Goal: Obtain resource: Obtain resource

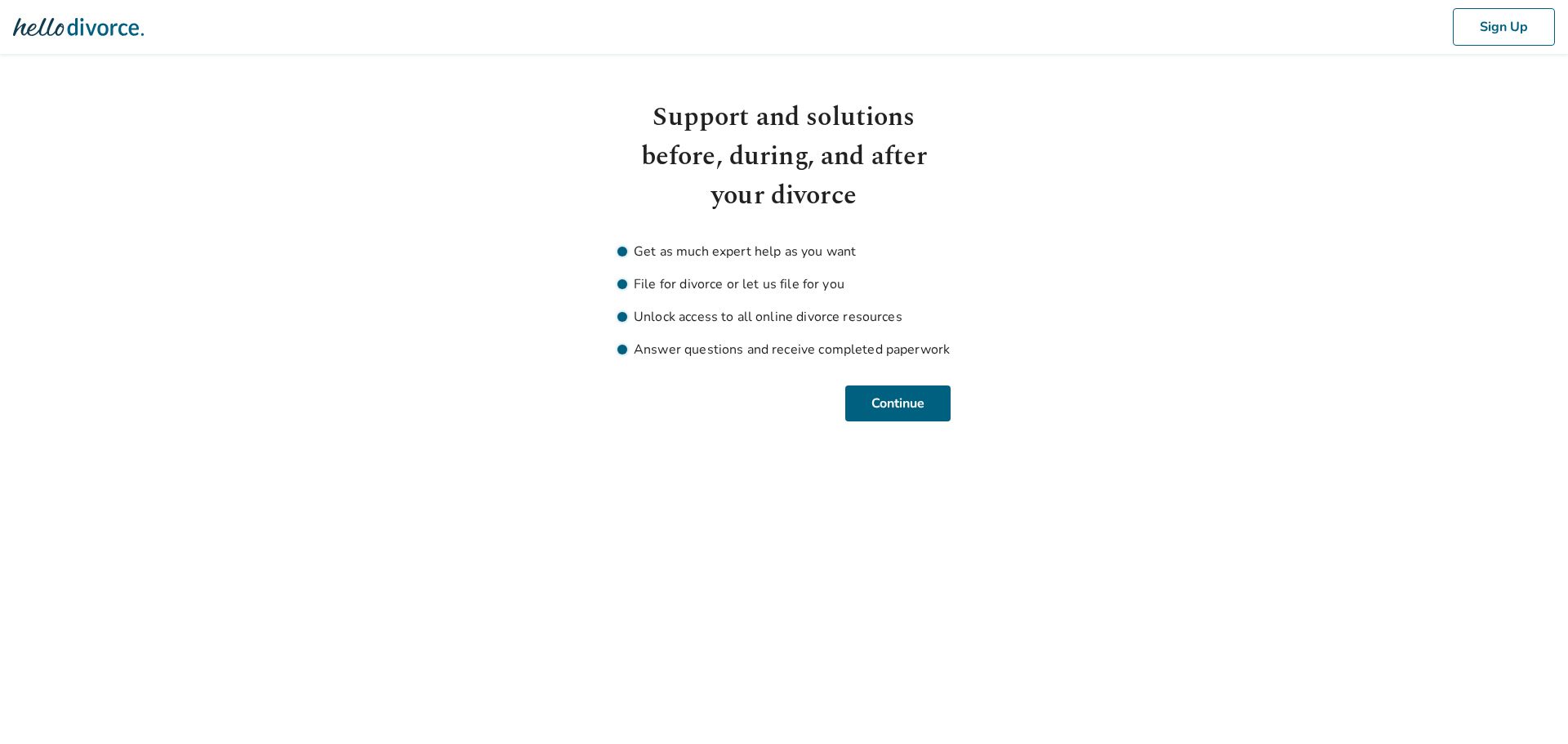
click at [79, 30] on img at bounding box center [78, 27] width 131 height 32
click at [48, 22] on img at bounding box center [78, 27] width 131 height 32
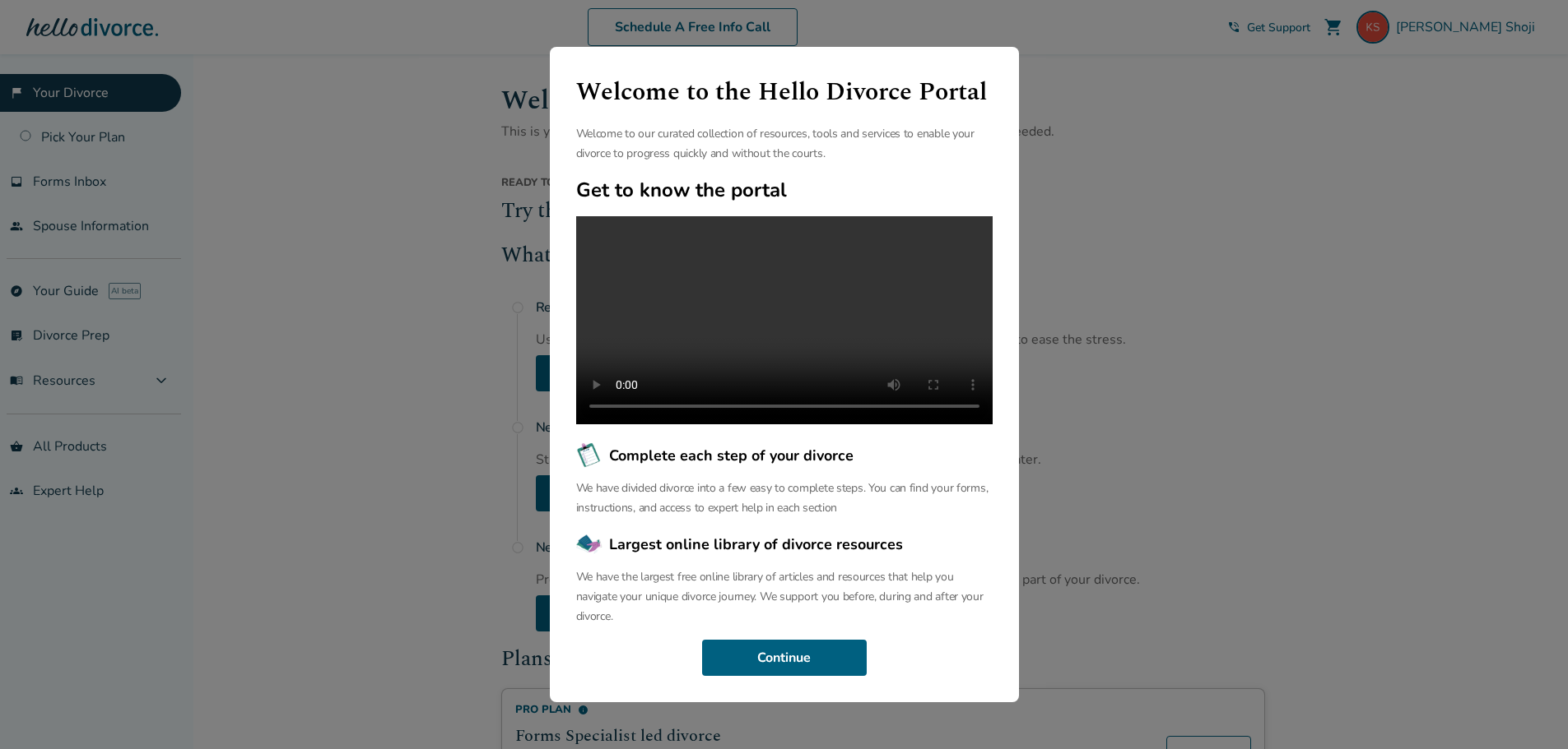
scroll to position [38, 0]
click at [820, 670] on button "Continue" at bounding box center [784, 658] width 164 height 37
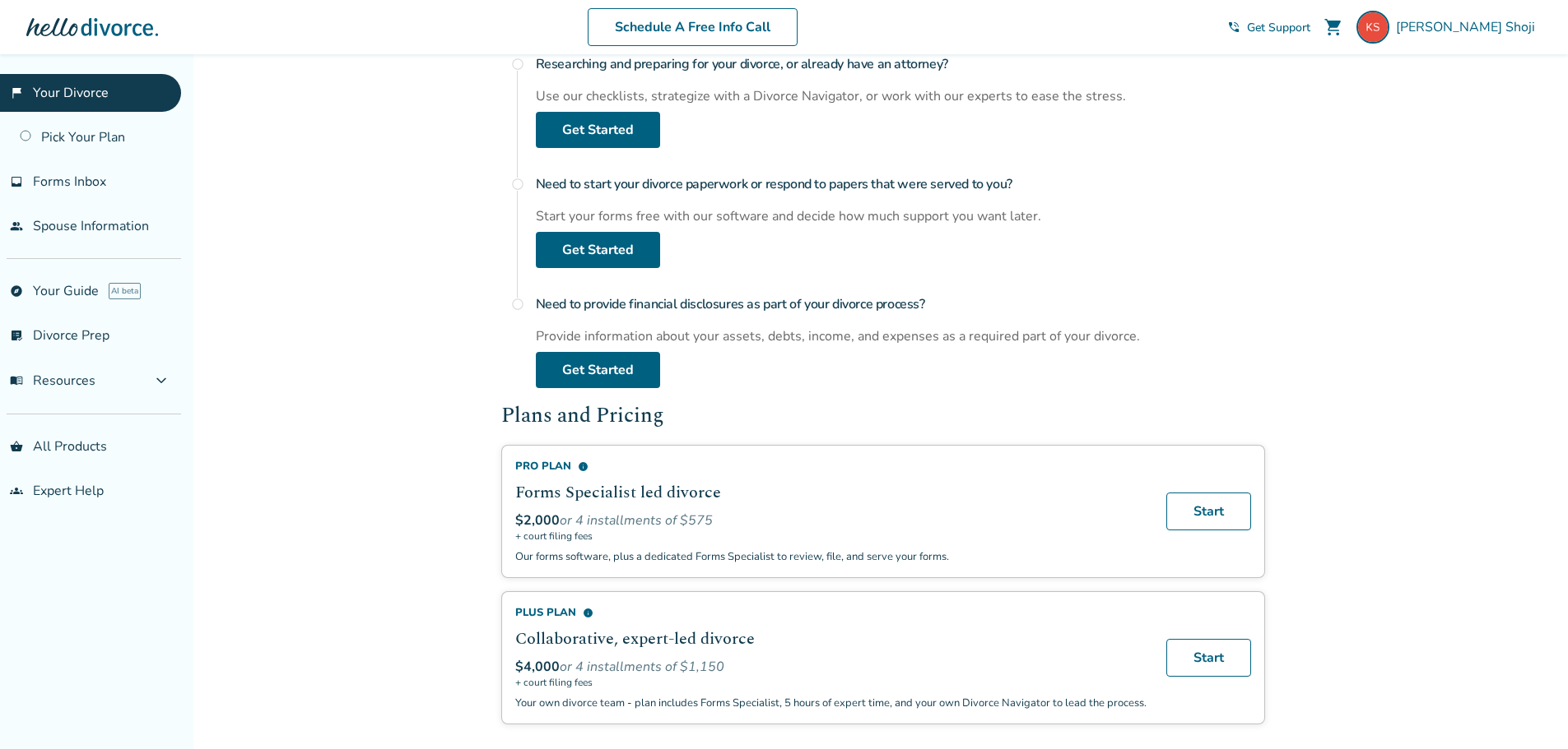
scroll to position [493, 0]
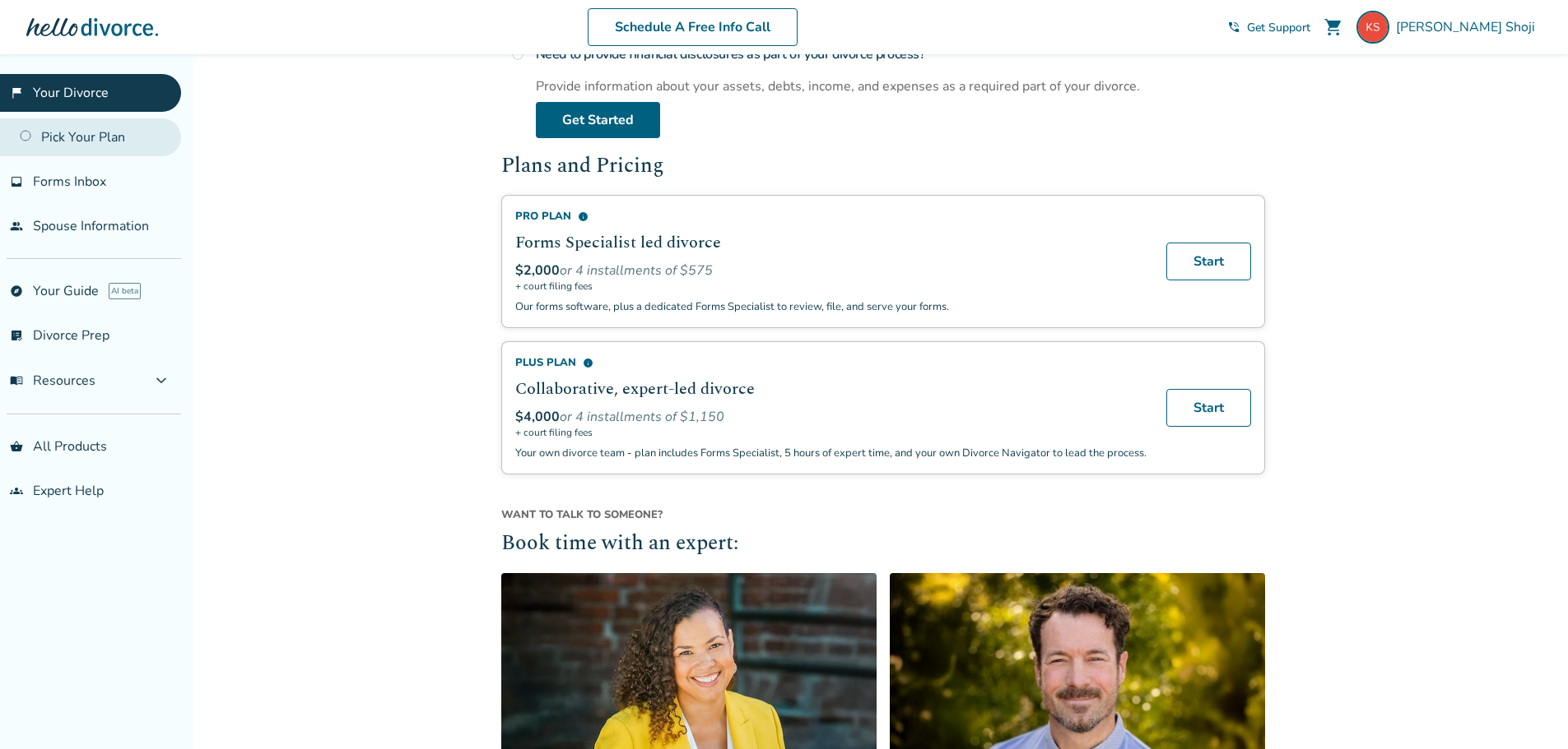
click at [76, 140] on link "Pick Your Plan" at bounding box center [90, 137] width 181 height 38
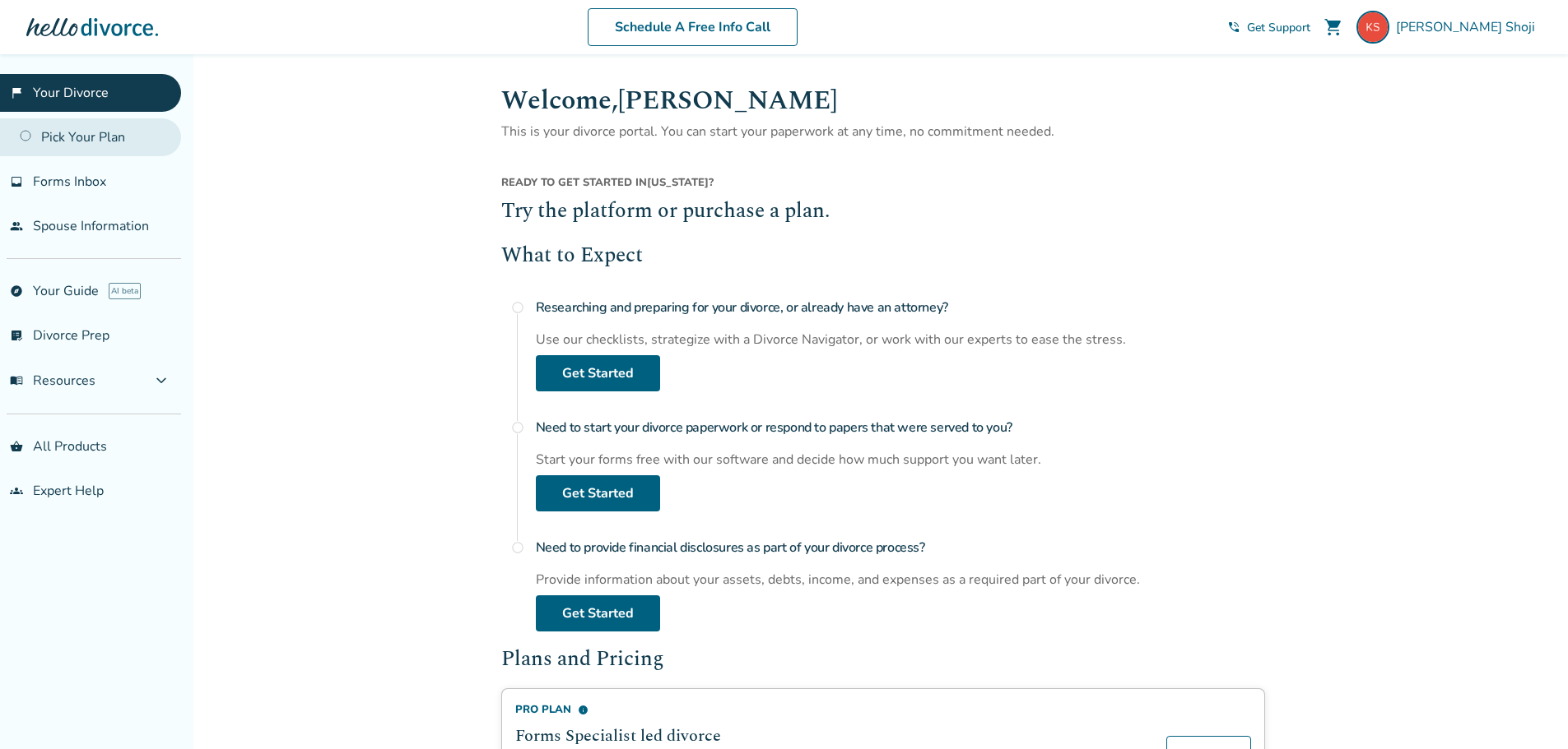
click at [116, 139] on link "Pick Your Plan" at bounding box center [90, 137] width 181 height 38
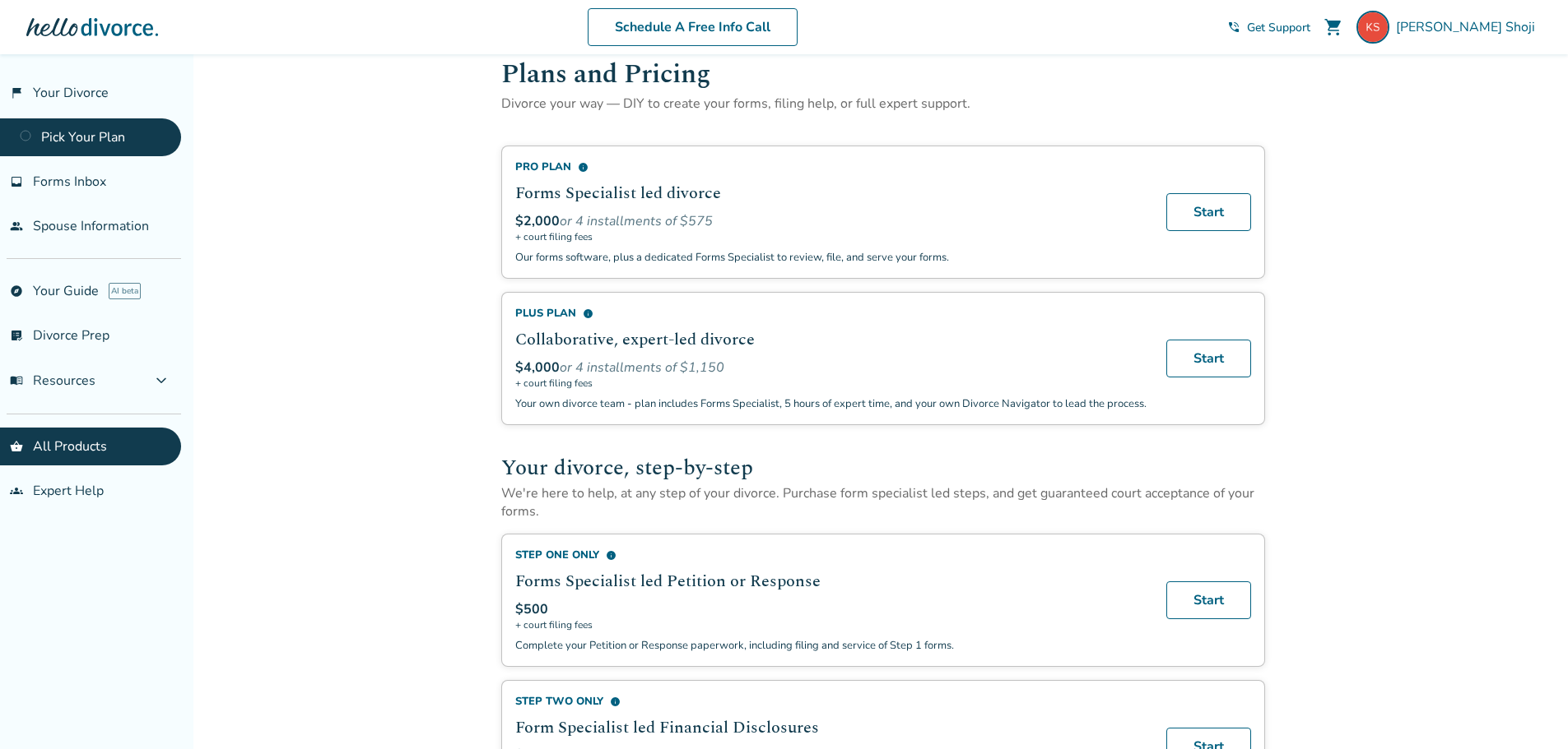
scroll to position [10, 0]
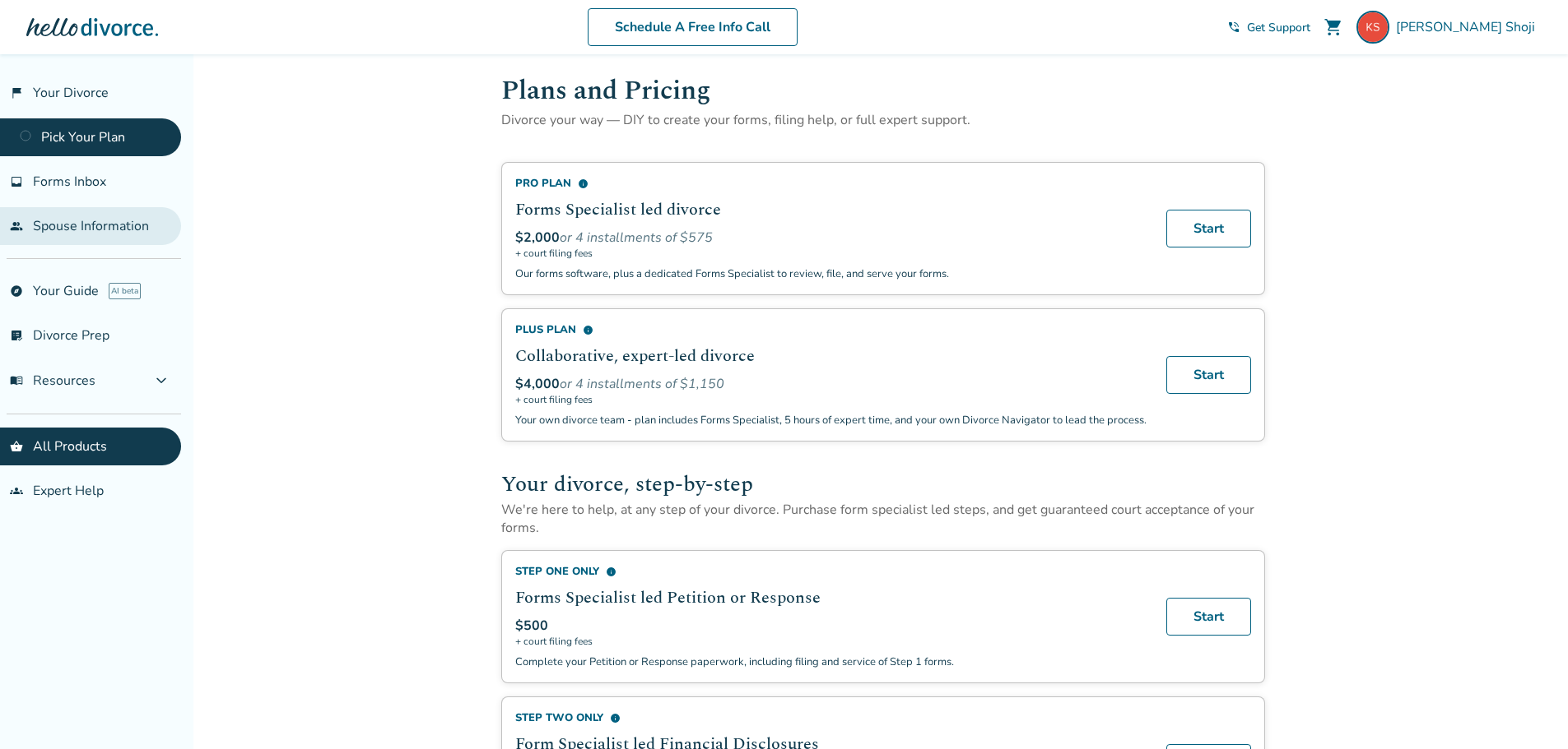
click at [101, 214] on link "people Spouse Information" at bounding box center [90, 226] width 181 height 38
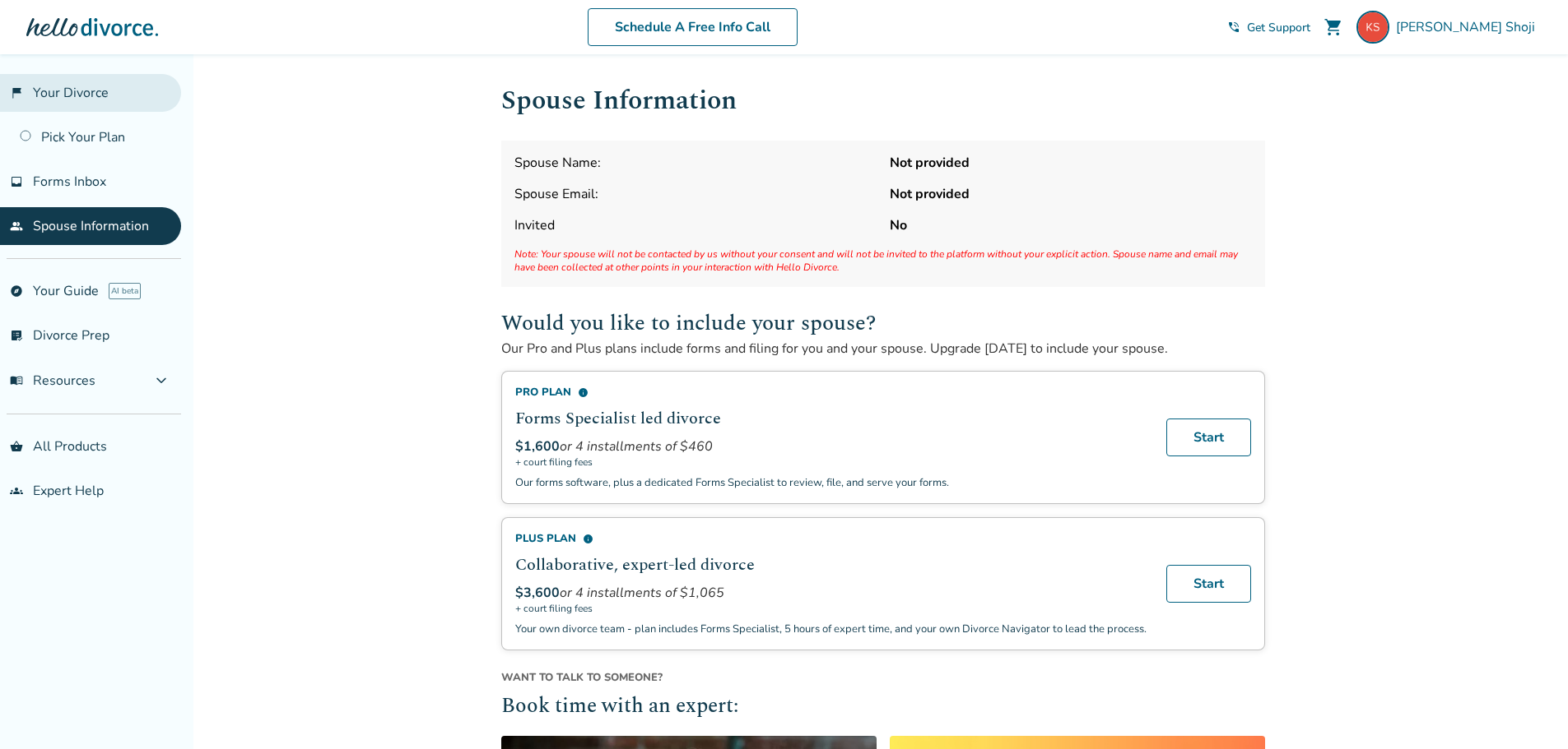
click at [96, 91] on link "flag_2 Your Divorce" at bounding box center [90, 93] width 181 height 38
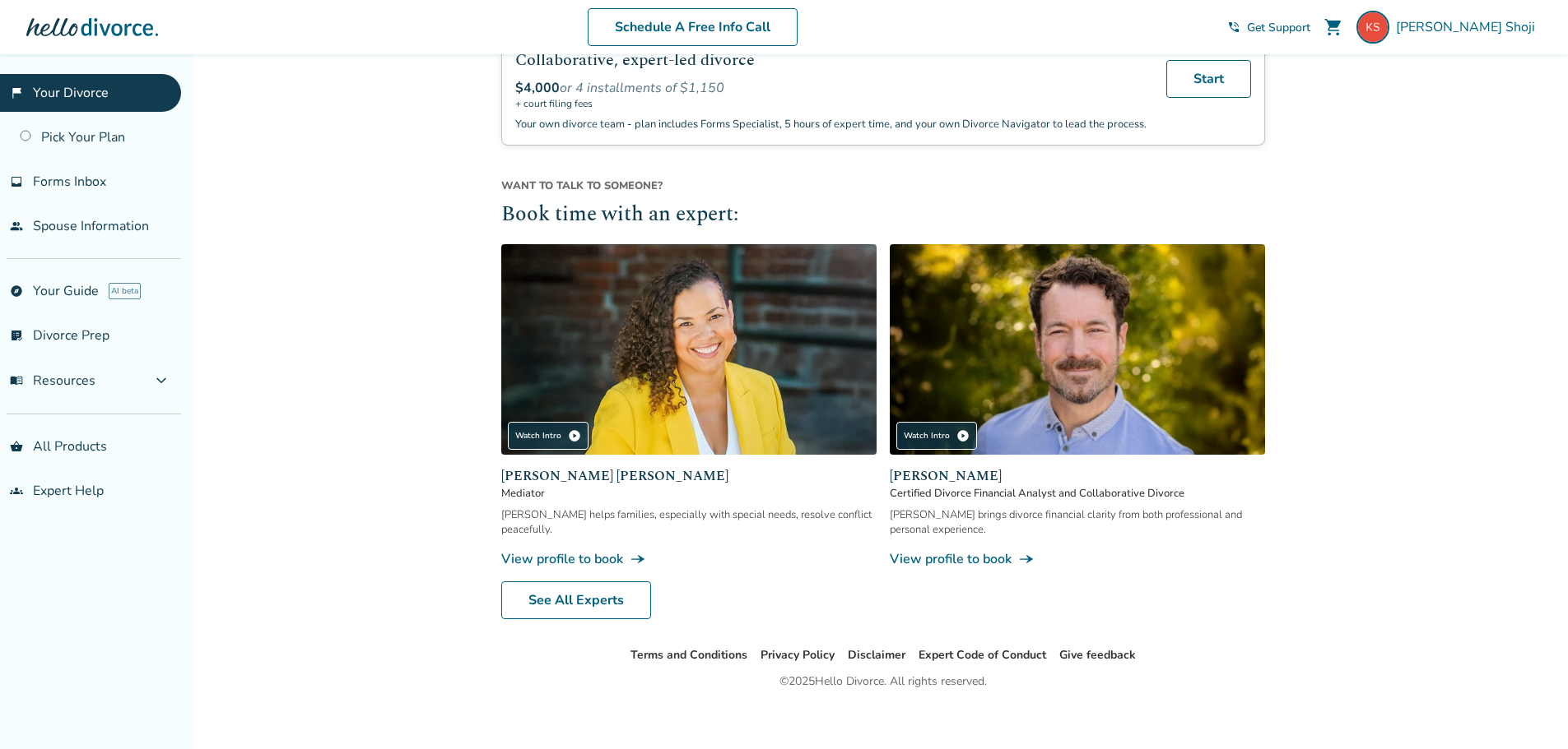
scroll to position [849, 0]
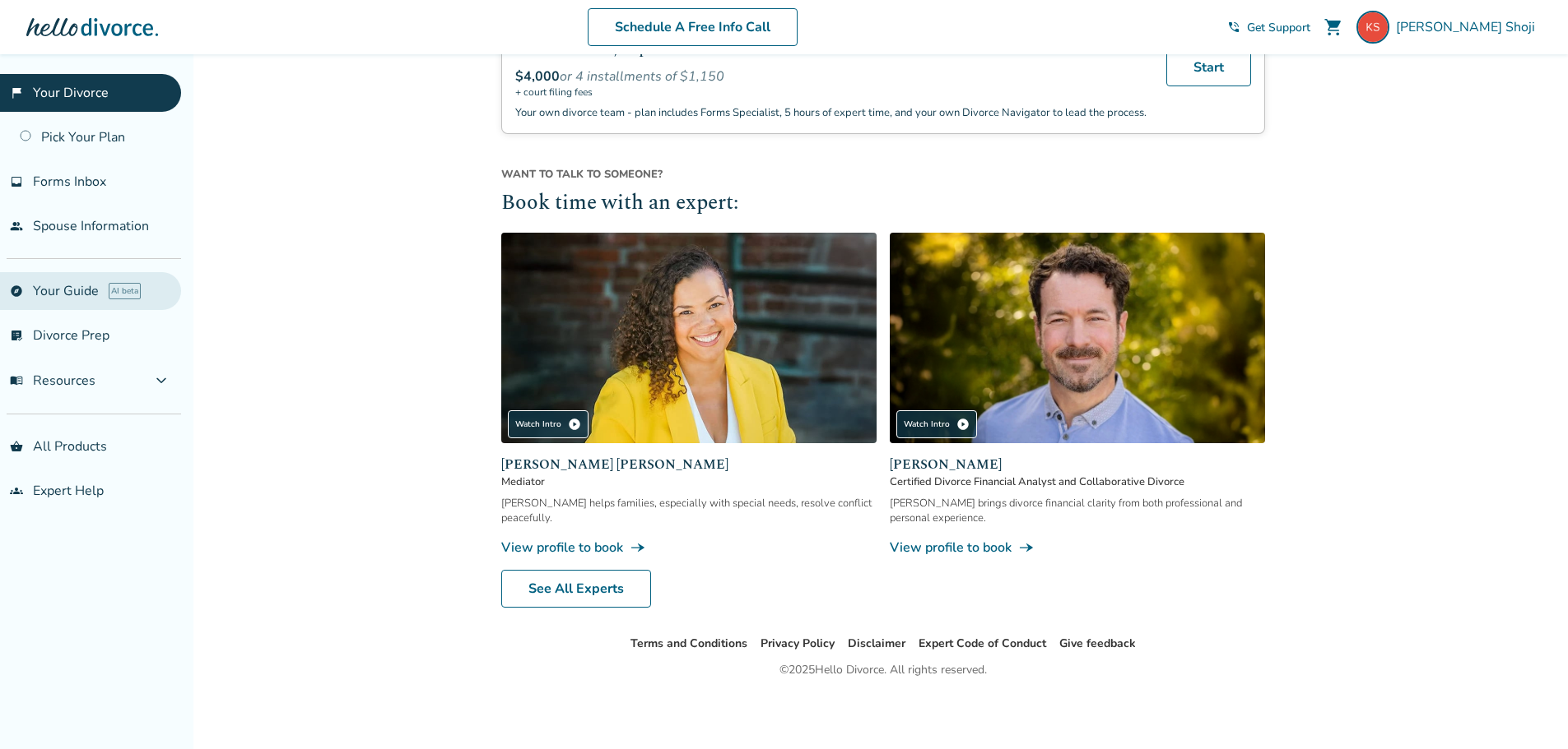
click at [91, 298] on link "explore Your Guide AI beta" at bounding box center [90, 291] width 181 height 38
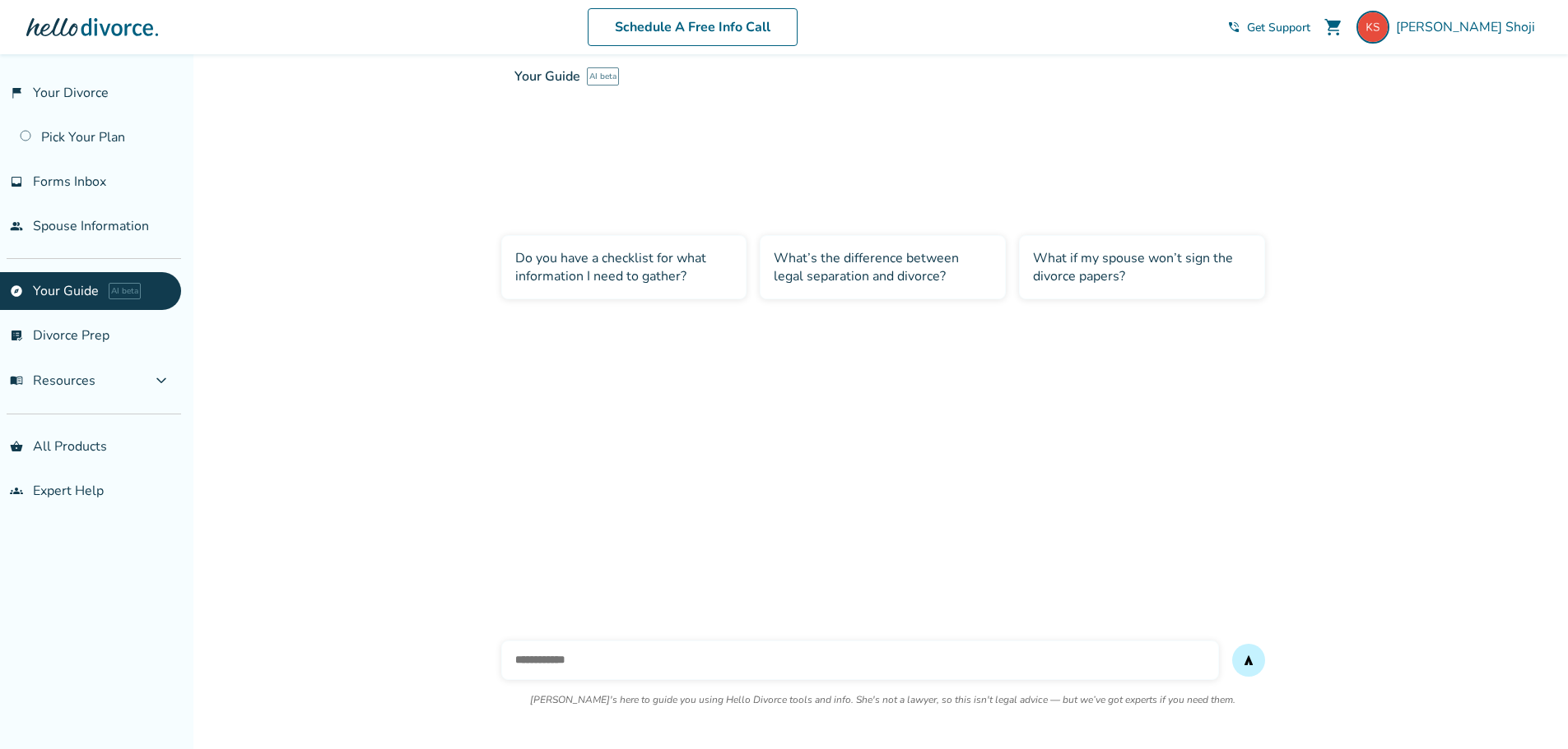
scroll to position [54, 0]
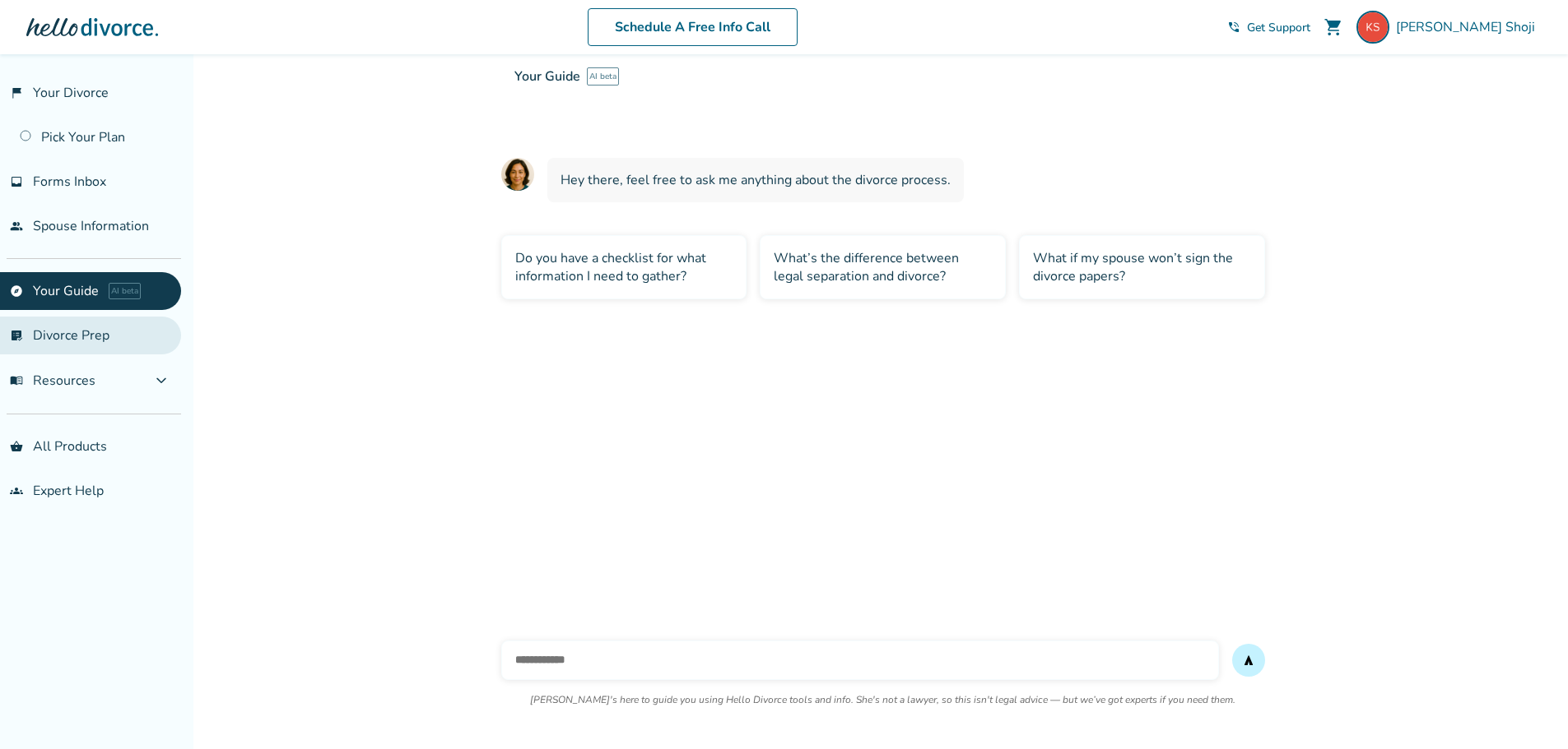
click at [86, 344] on link "list_alt_check Divorce Prep" at bounding box center [90, 335] width 181 height 38
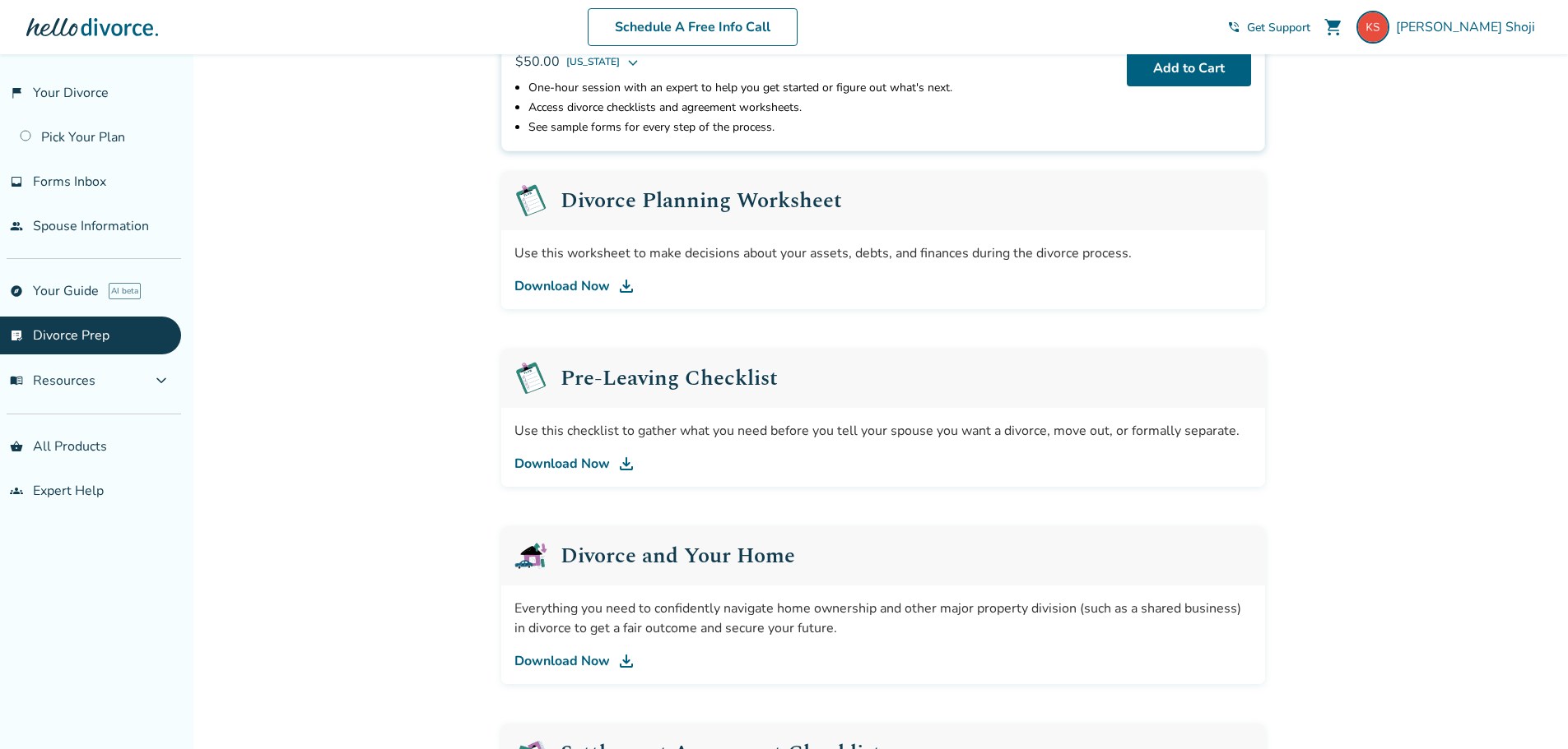
scroll to position [82, 0]
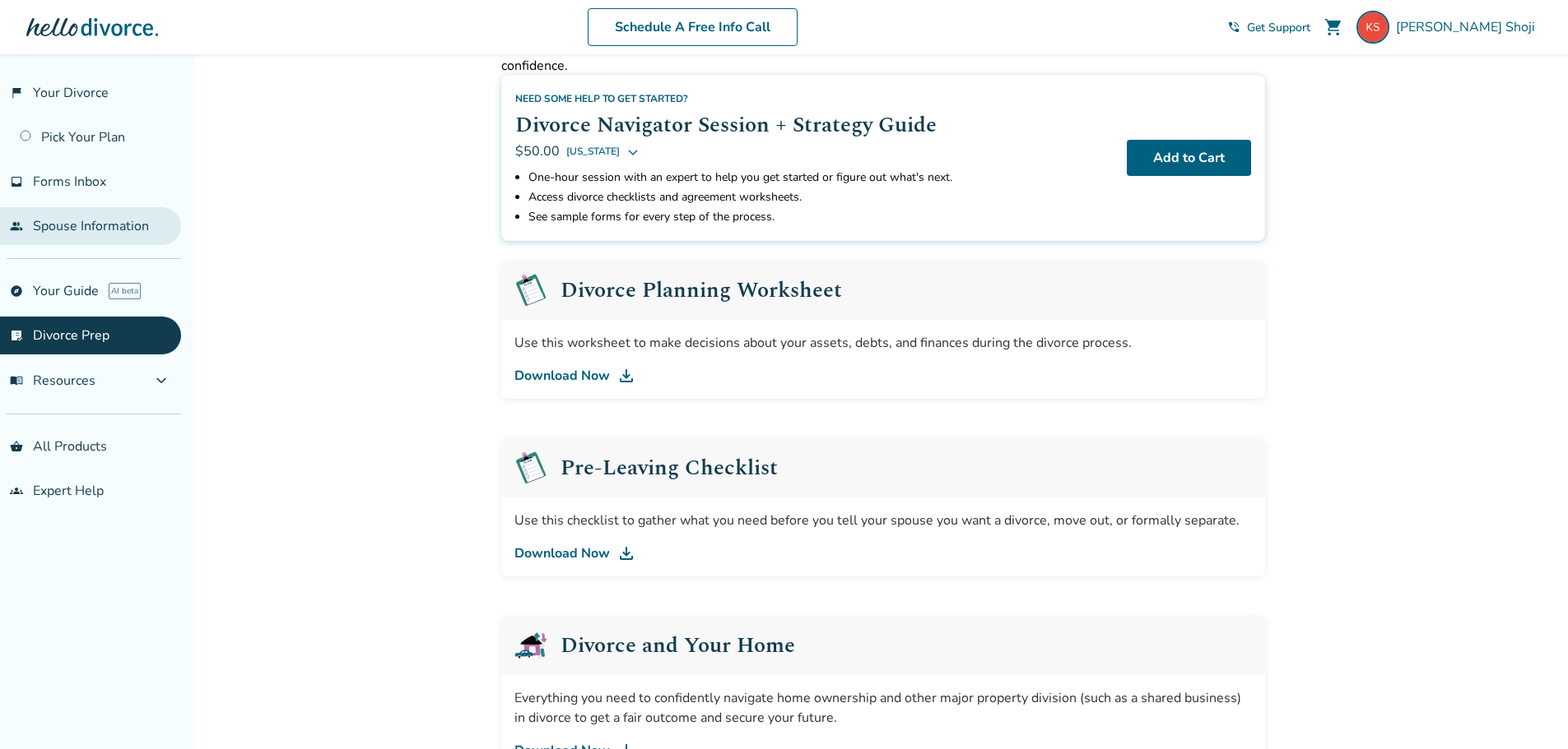
click at [62, 230] on link "people Spouse Information" at bounding box center [90, 226] width 181 height 38
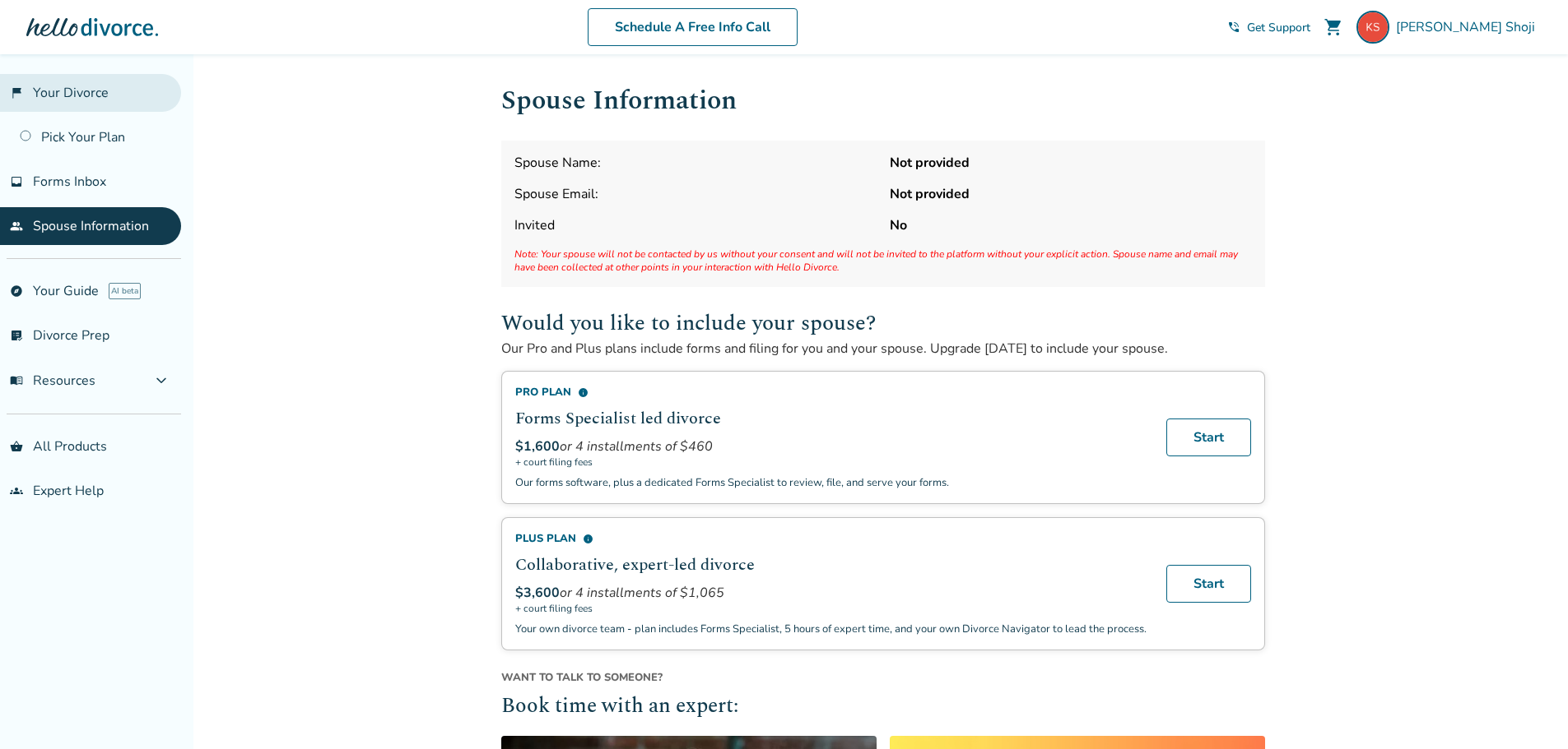
click at [109, 96] on link "flag_2 Your Divorce" at bounding box center [90, 93] width 181 height 38
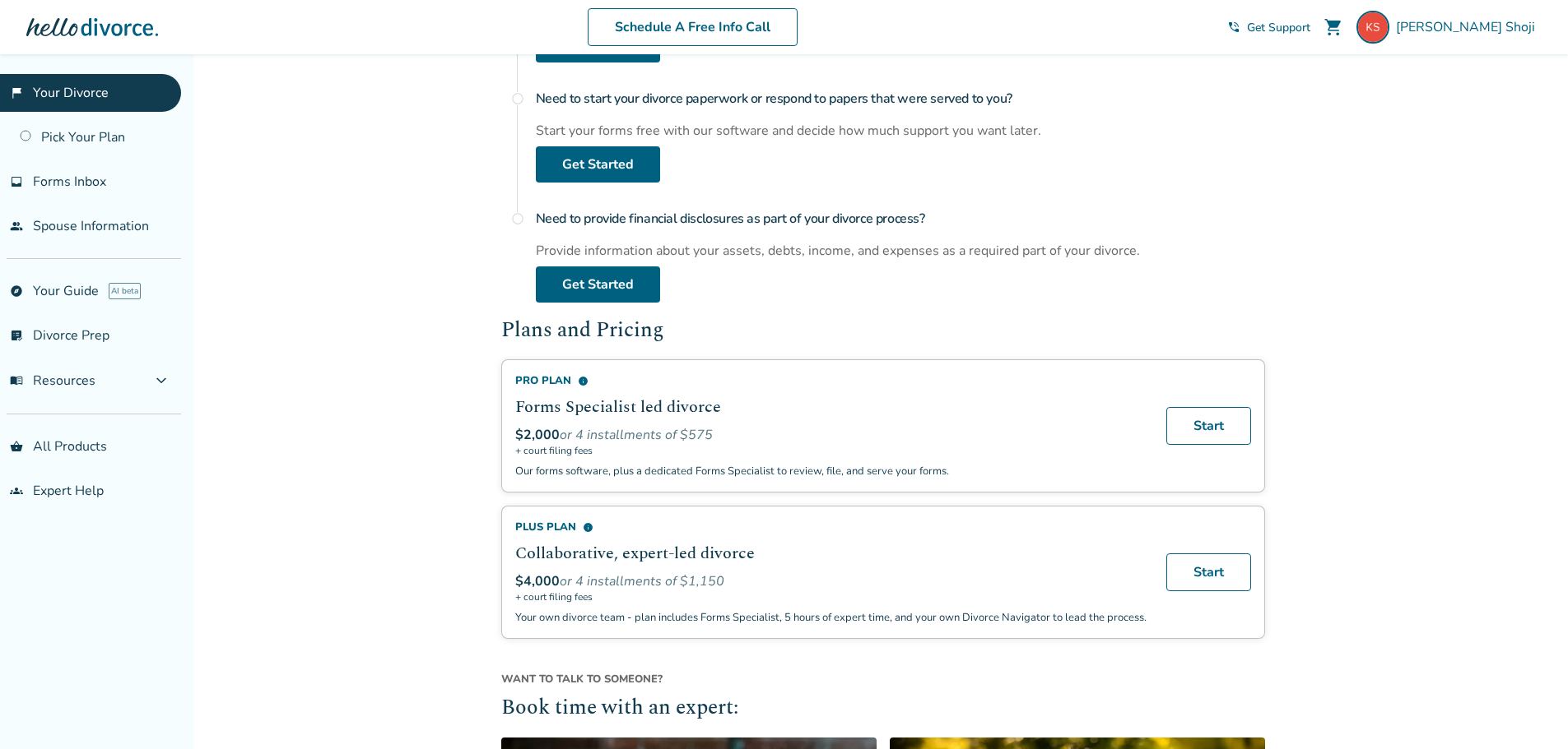
scroll to position [164, 0]
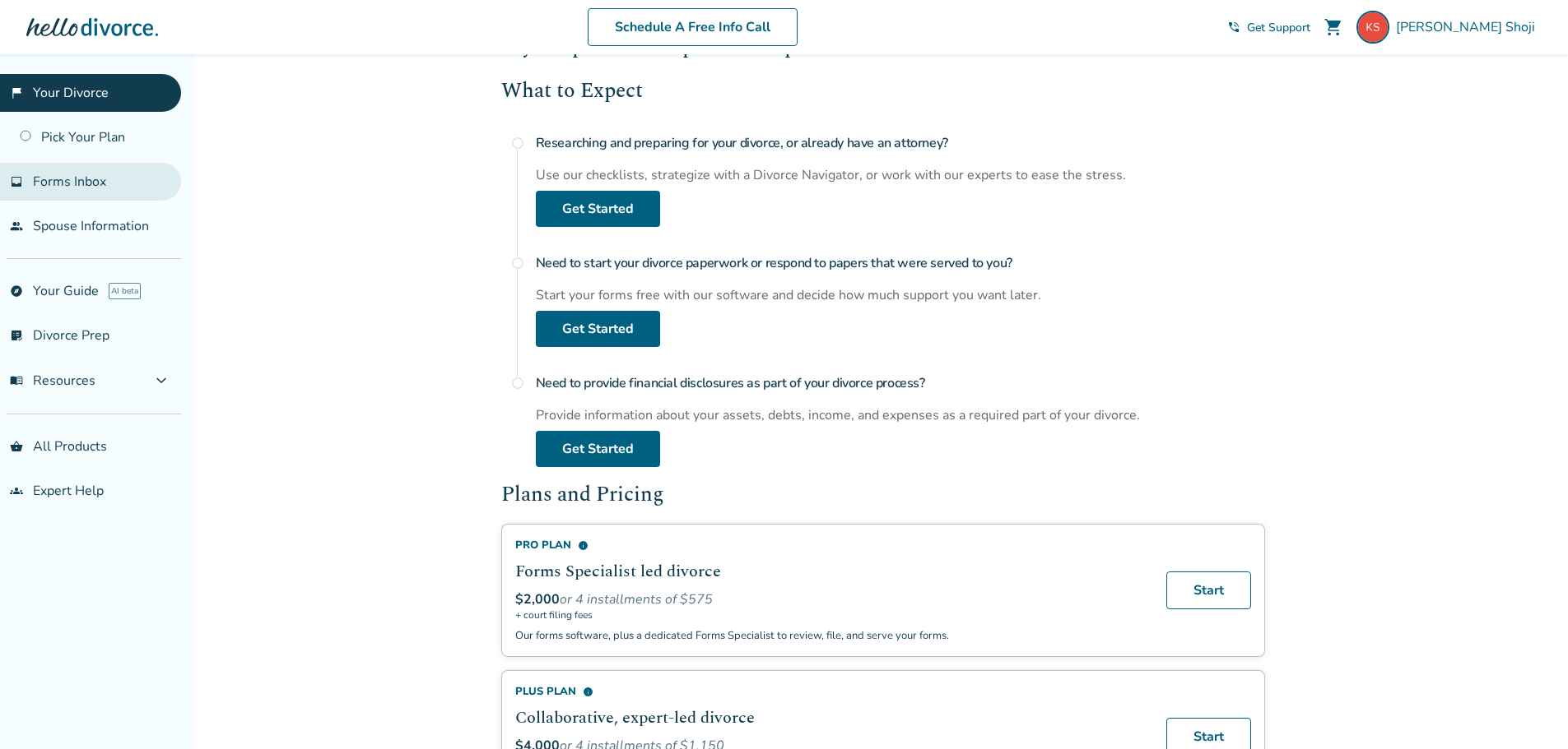
click at [111, 189] on link "inbox Forms Inbox" at bounding box center [90, 182] width 181 height 38
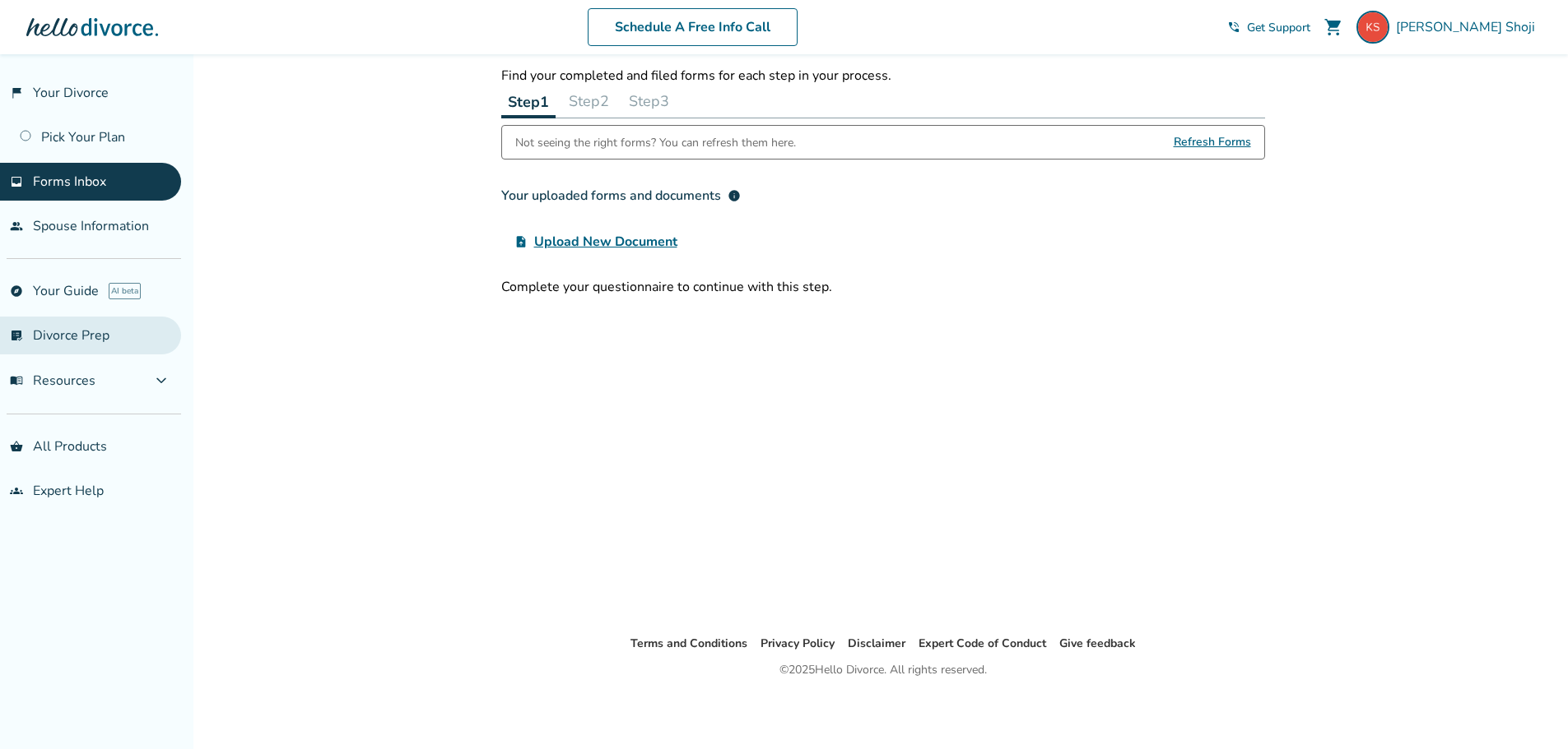
click at [101, 327] on link "list_alt_check Divorce Prep" at bounding box center [90, 335] width 181 height 38
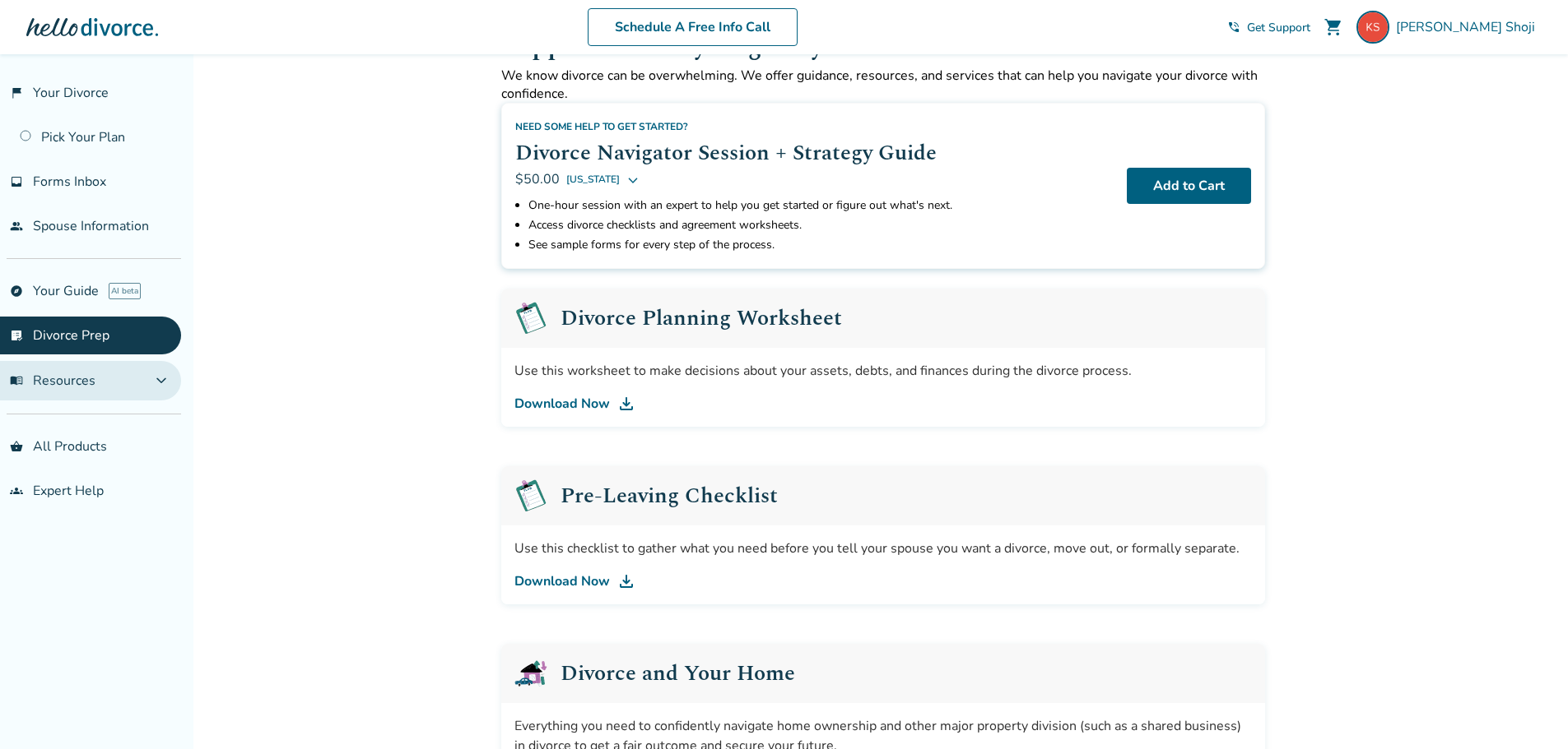
click at [59, 377] on span "menu_book Resources" at bounding box center [52, 380] width 86 height 18
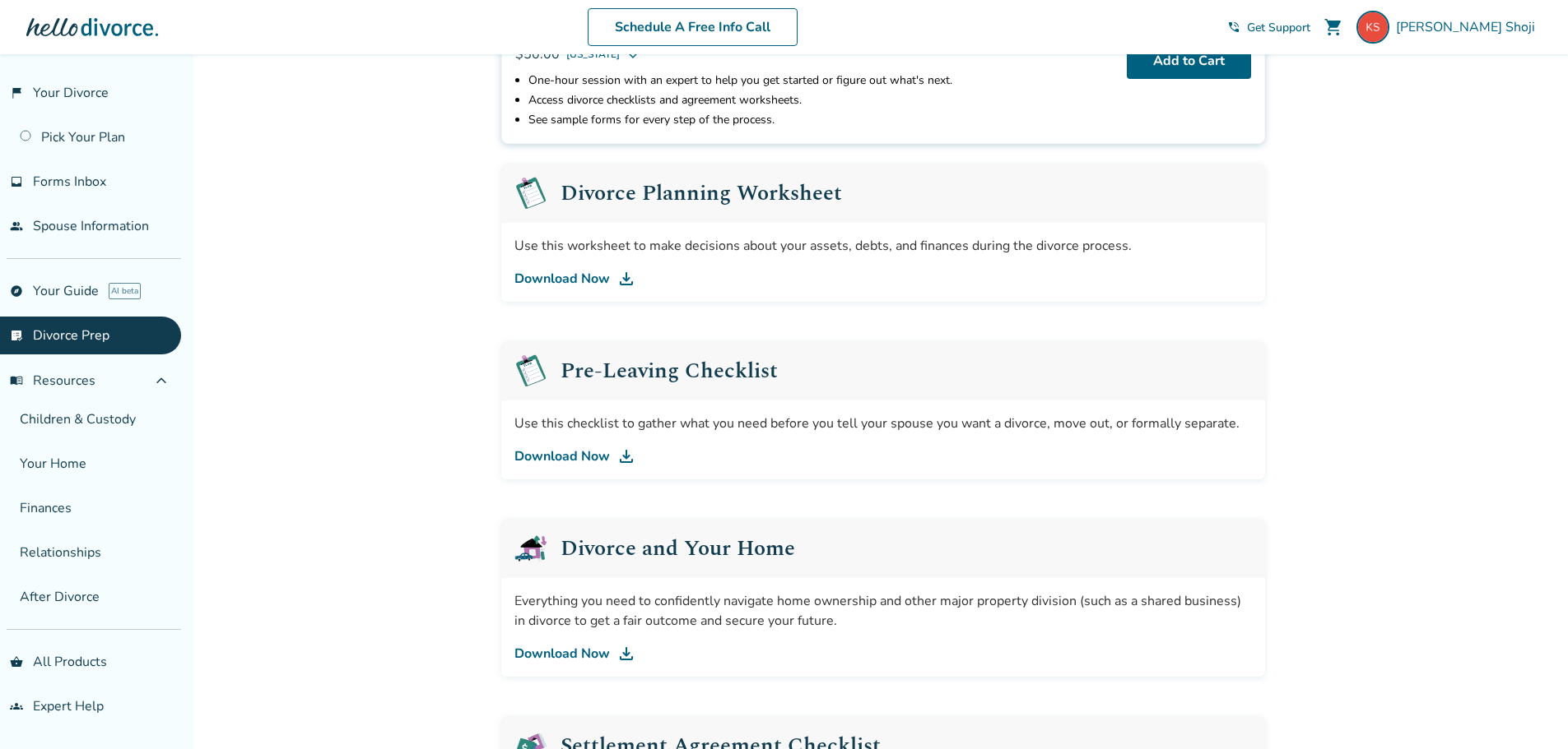
scroll to position [218, 0]
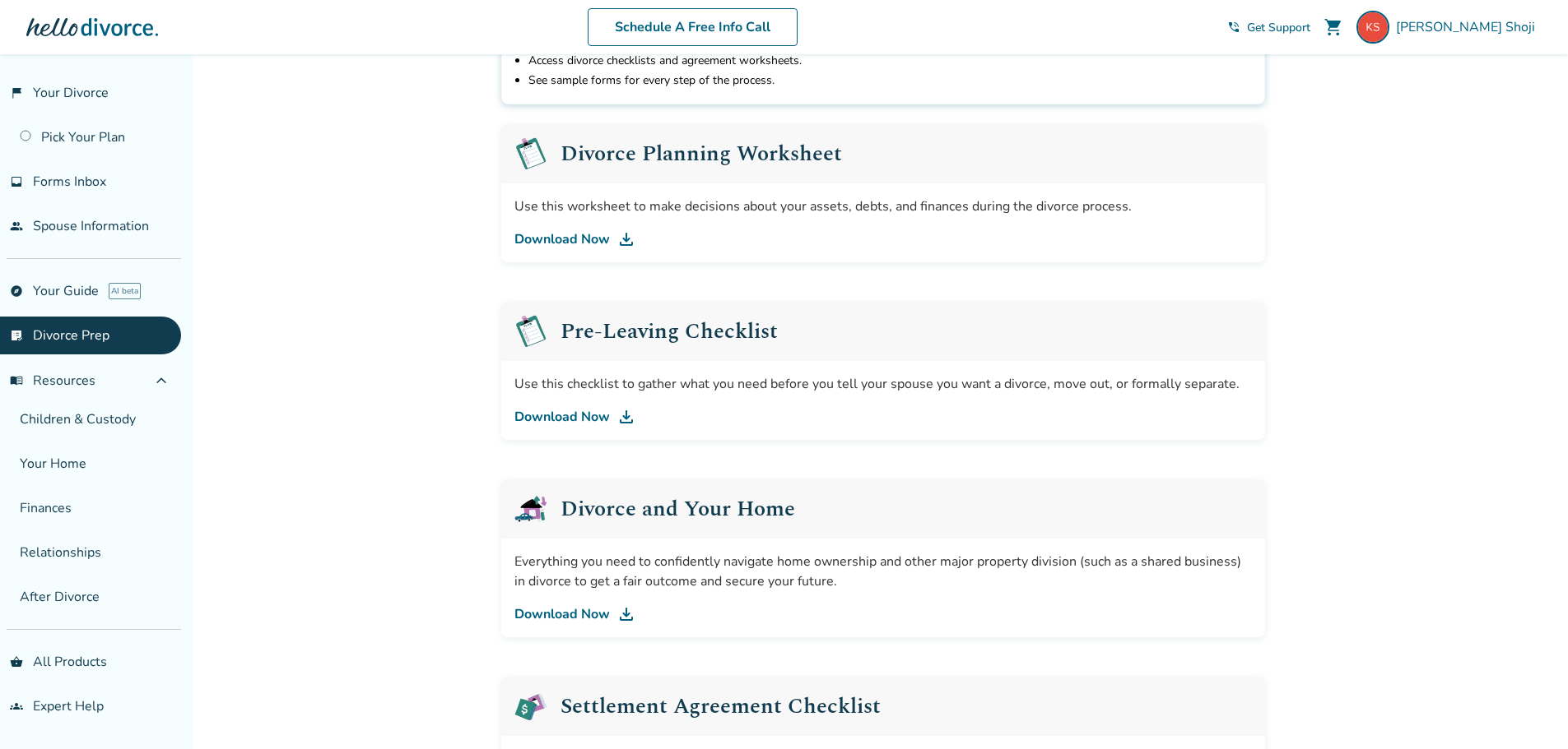
click at [97, 328] on link "list_alt_check Divorce Prep" at bounding box center [90, 335] width 181 height 38
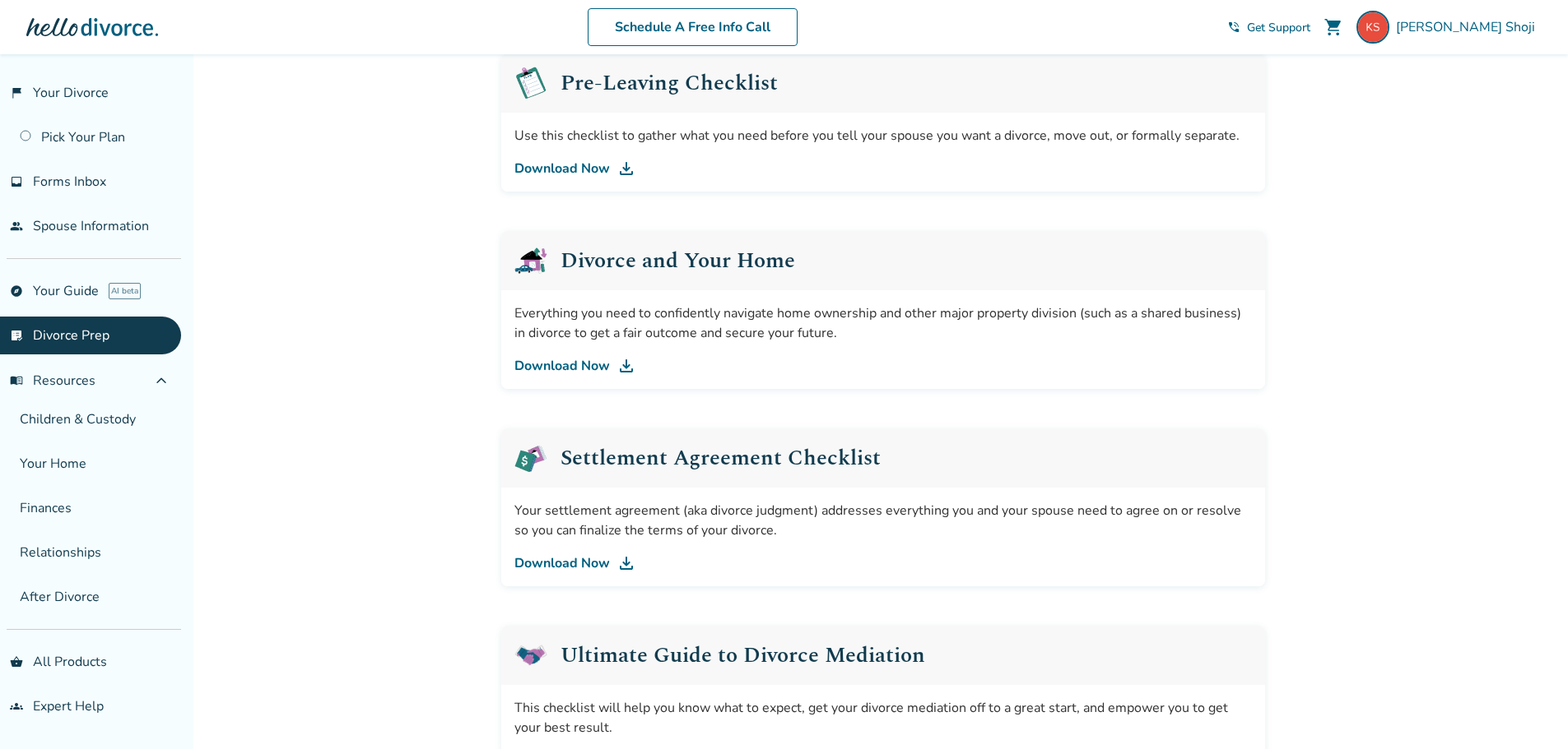
scroll to position [576, 0]
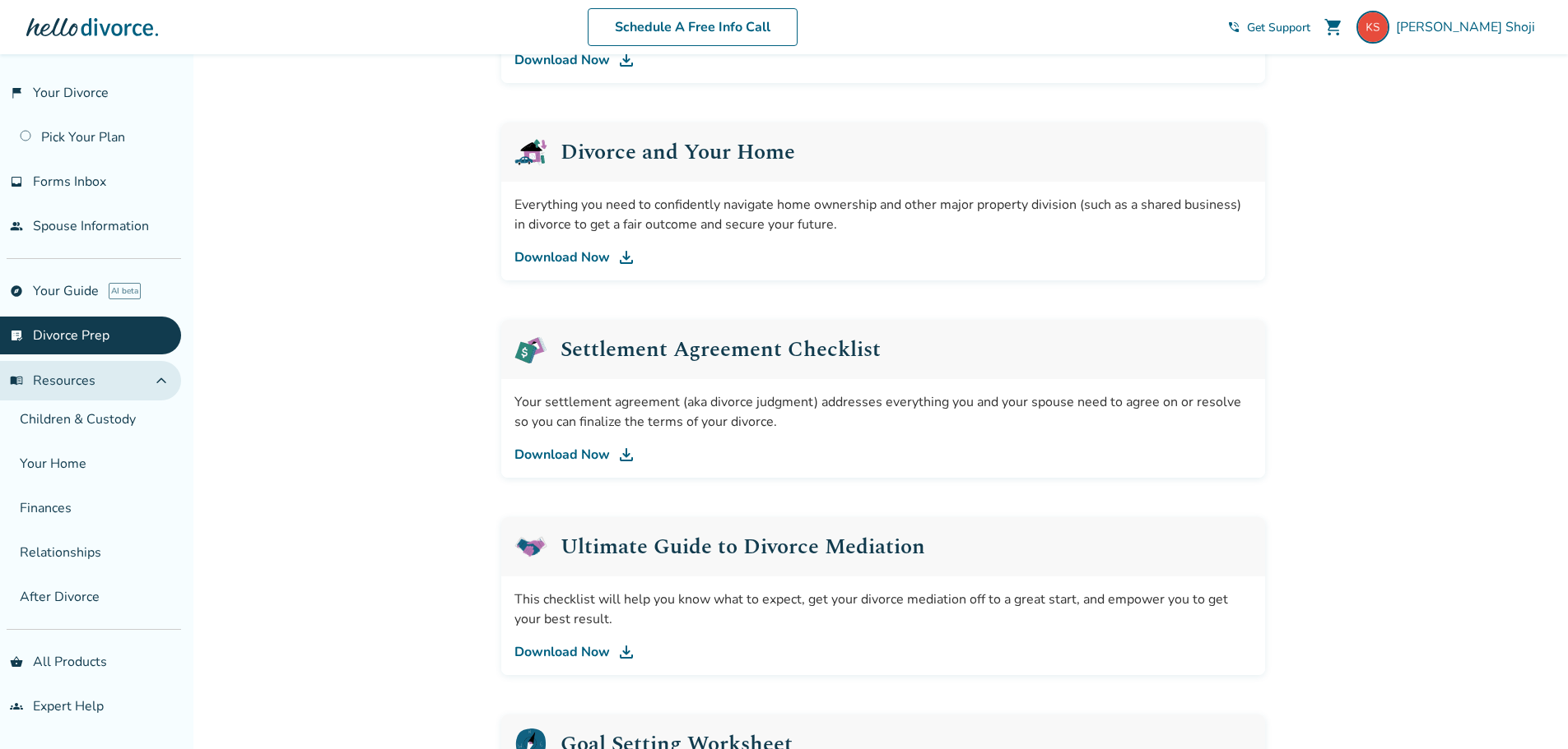
click at [169, 379] on span "expand_less" at bounding box center [161, 380] width 20 height 20
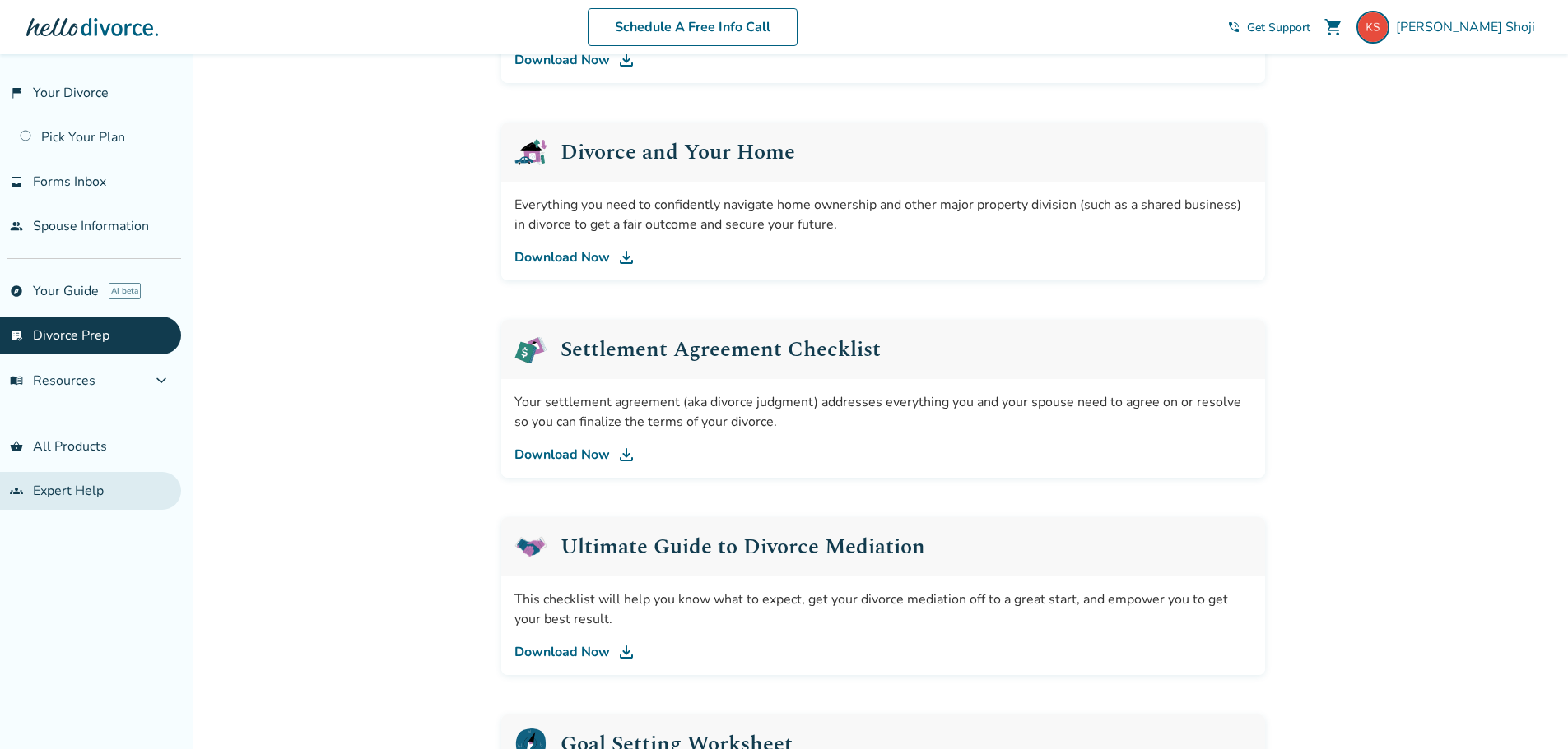
click at [86, 486] on link "groups Expert Help" at bounding box center [90, 491] width 181 height 38
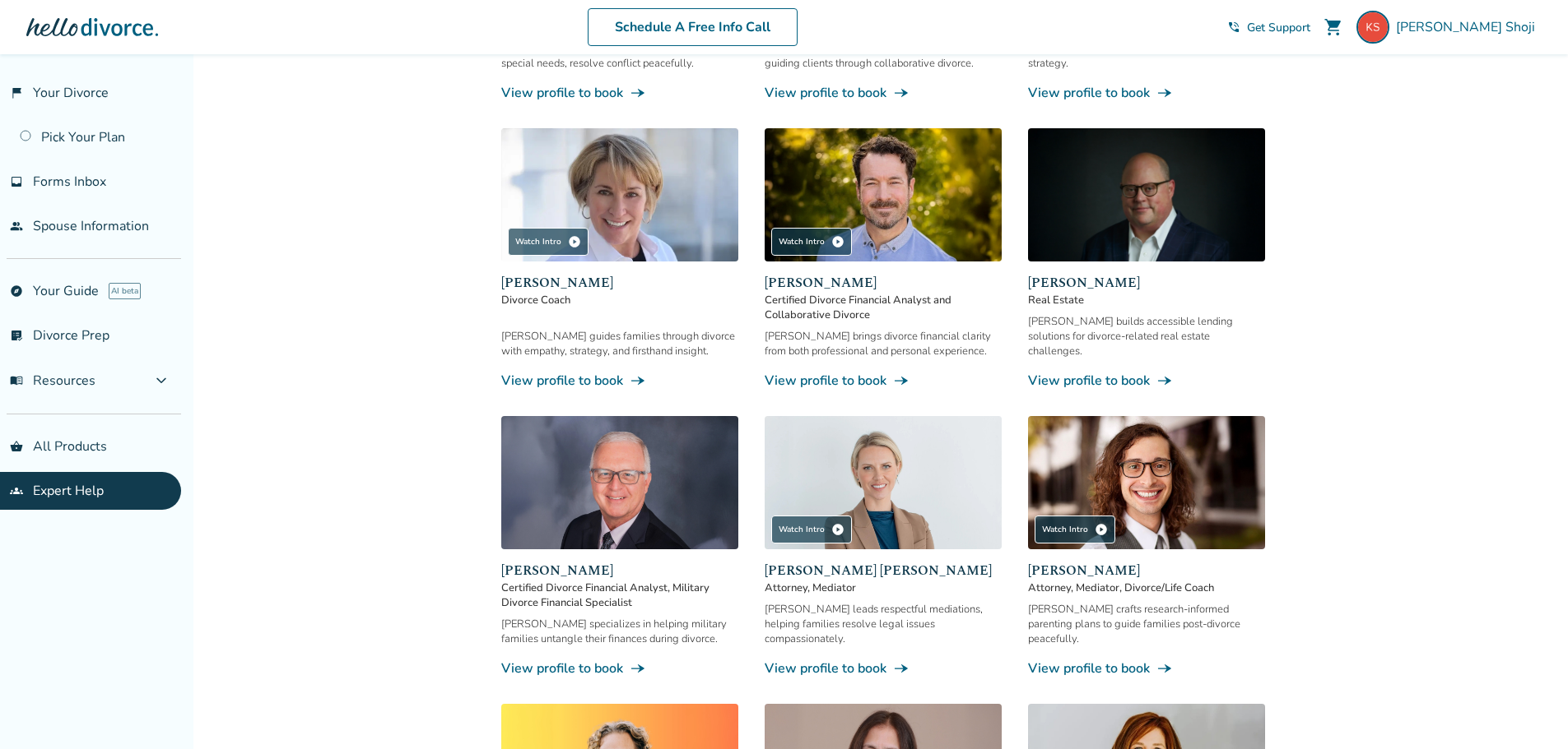
scroll to position [458, 0]
click at [80, 334] on link "list_alt_check Divorce Prep" at bounding box center [90, 335] width 181 height 38
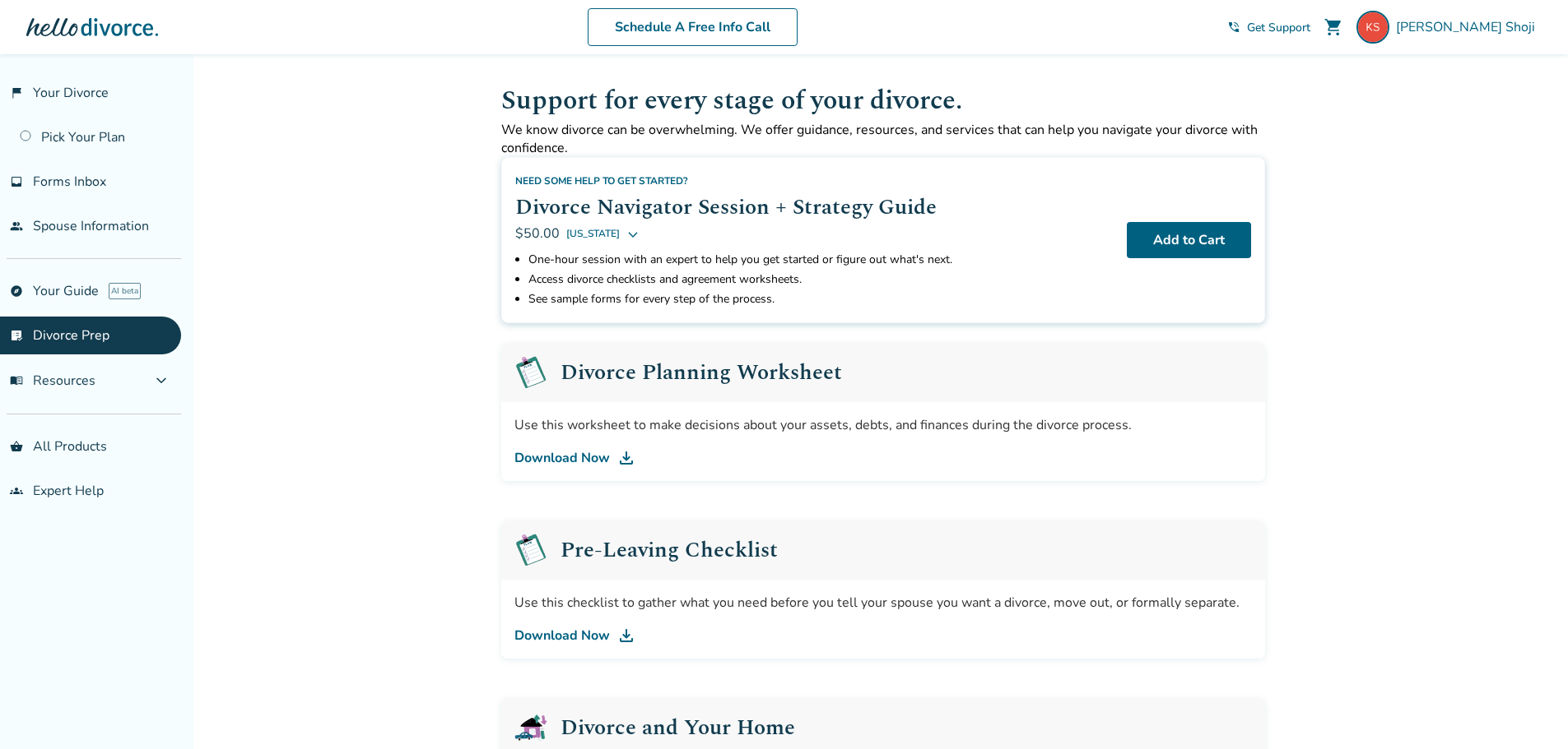
click at [592, 463] on link "Download Now" at bounding box center [883, 458] width 738 height 20
click at [754, 552] on h2 "Pre-Leaving Checklist" at bounding box center [669, 550] width 218 height 22
click at [626, 636] on img at bounding box center [626, 635] width 20 height 20
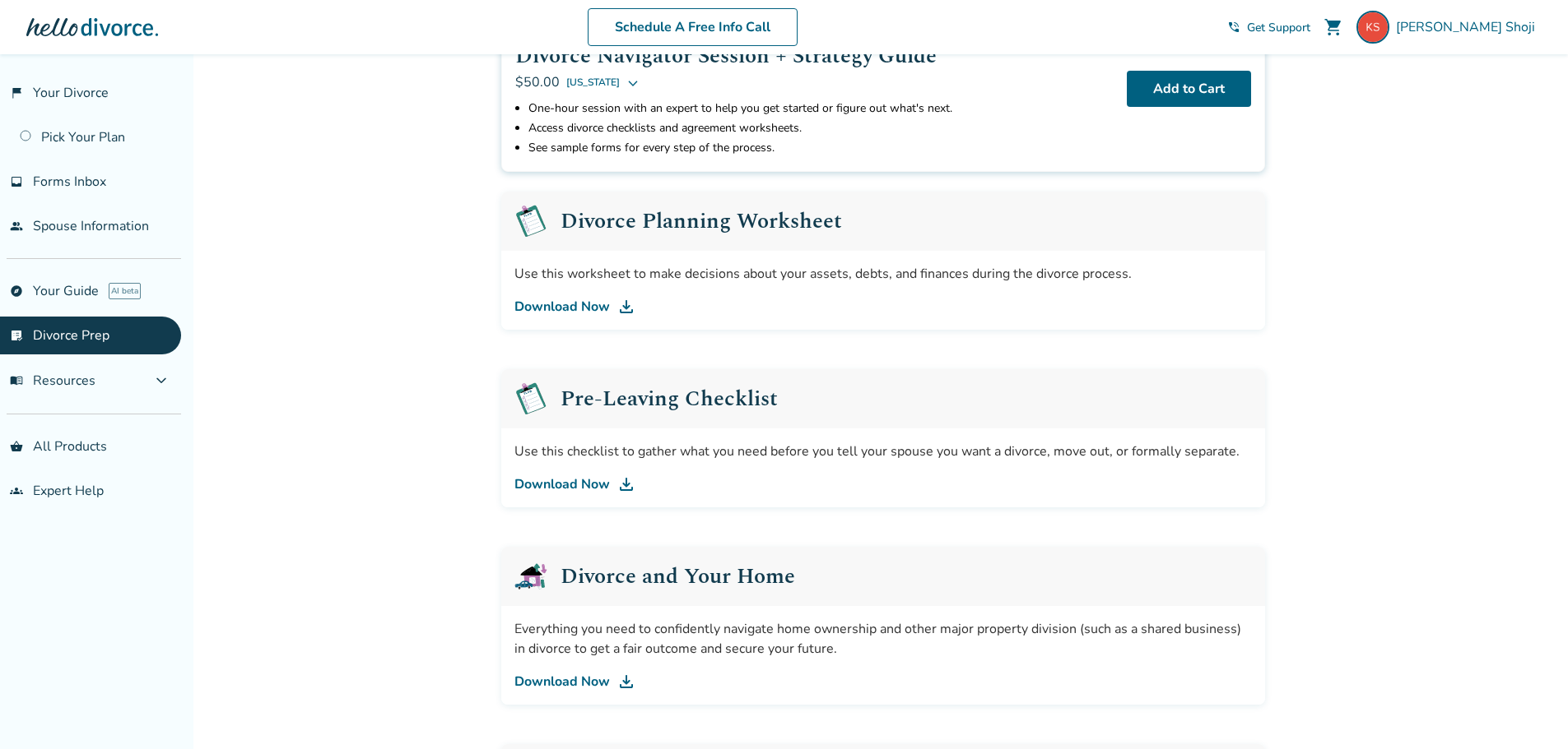
scroll to position [164, 0]
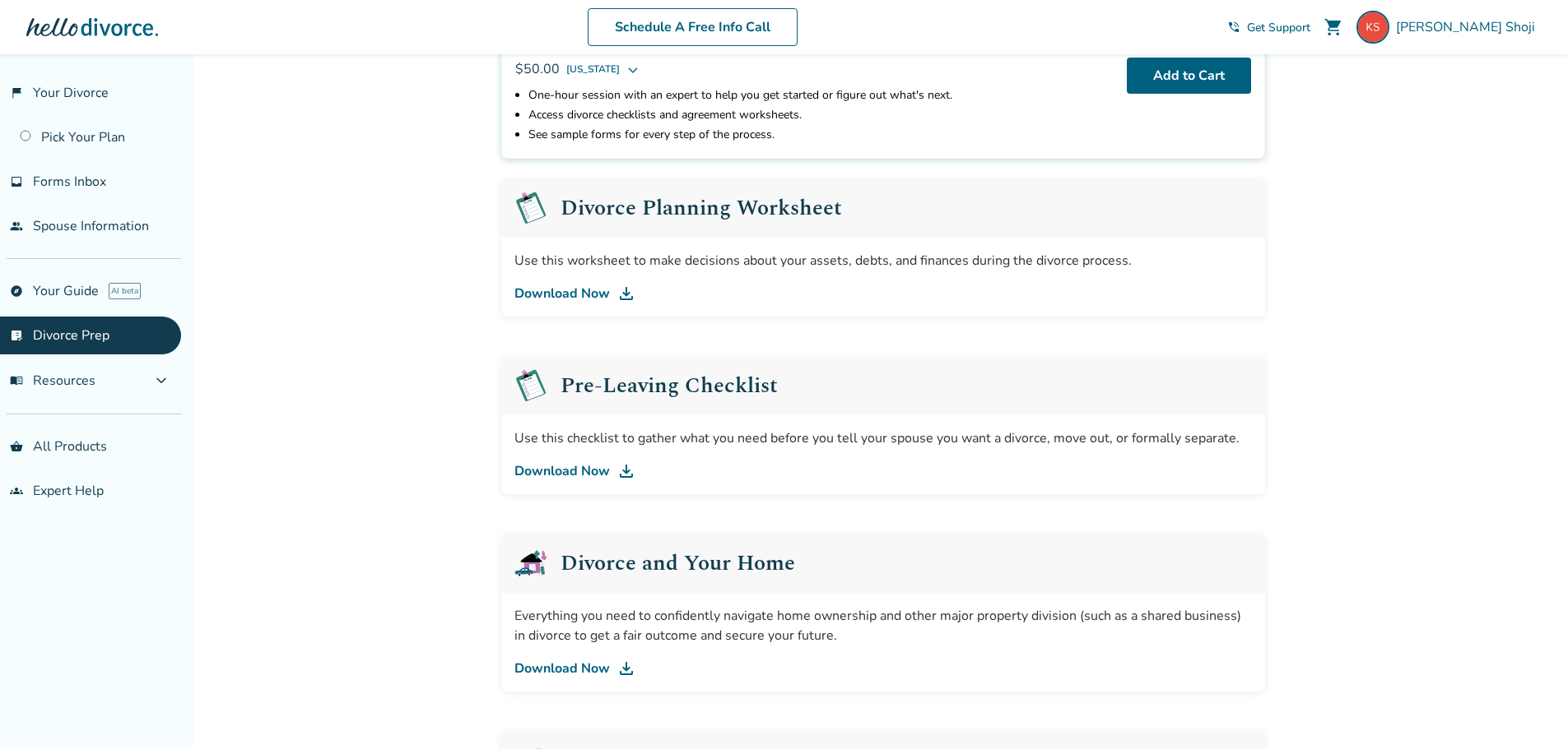
click at [590, 665] on link "Download Now" at bounding box center [883, 669] width 738 height 20
